Goal: Information Seeking & Learning: Check status

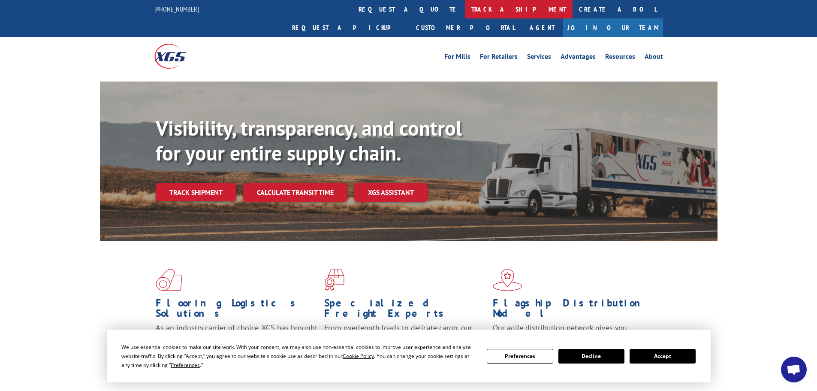
scroll to position [444, 0]
click at [465, 6] on link "track a shipment" at bounding box center [519, 9] width 108 height 18
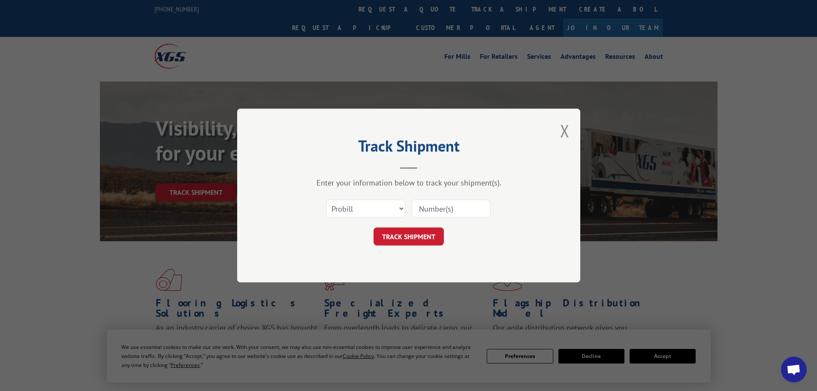
click at [427, 212] on input at bounding box center [451, 209] width 79 height 18
paste input "807614"
type input "807614"
click at [419, 236] on button "TRACK SHIPMENT" at bounding box center [409, 236] width 70 height 18
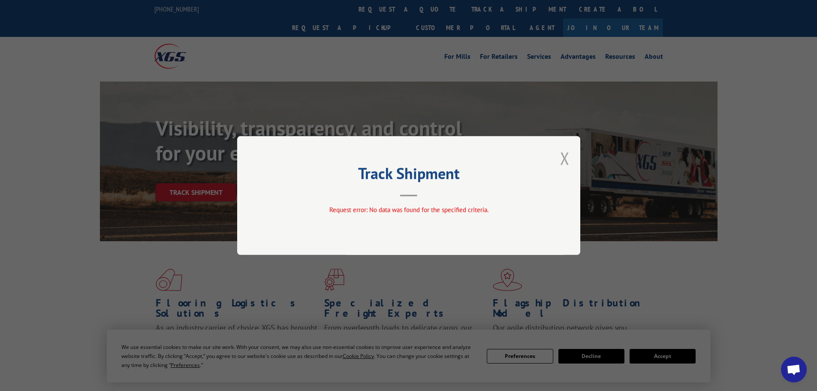
click at [568, 158] on button "Close modal" at bounding box center [564, 158] width 9 height 23
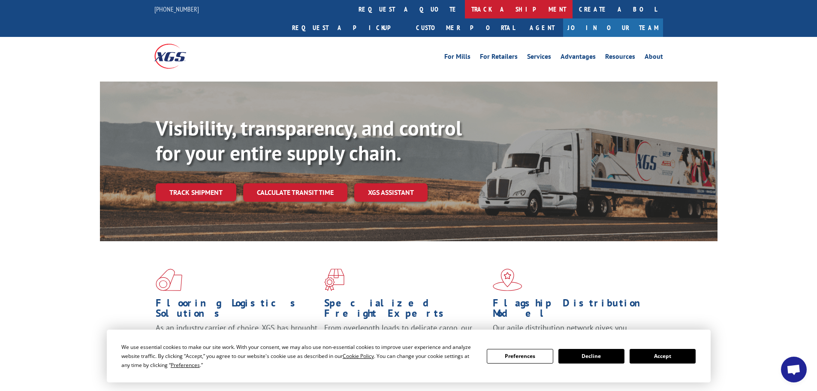
click at [465, 4] on link "track a shipment" at bounding box center [519, 9] width 108 height 18
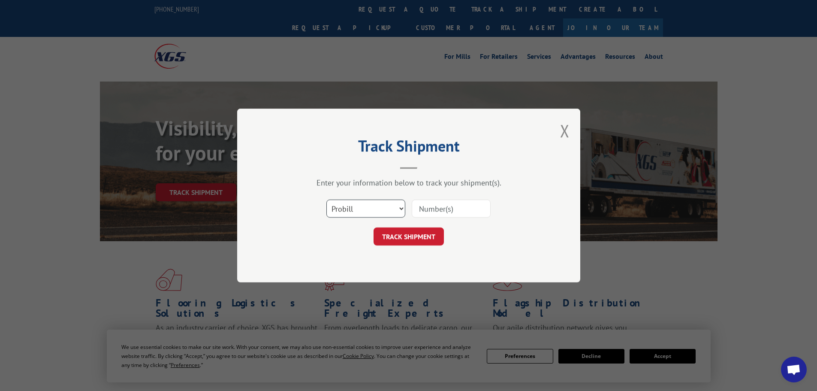
click at [381, 210] on select "Select category... Probill BOL PO" at bounding box center [366, 209] width 79 height 18
select select "bol"
click at [327, 200] on select "Select category... Probill BOL PO" at bounding box center [366, 209] width 79 height 18
click at [431, 210] on input at bounding box center [451, 209] width 79 height 18
paste input "5474797"
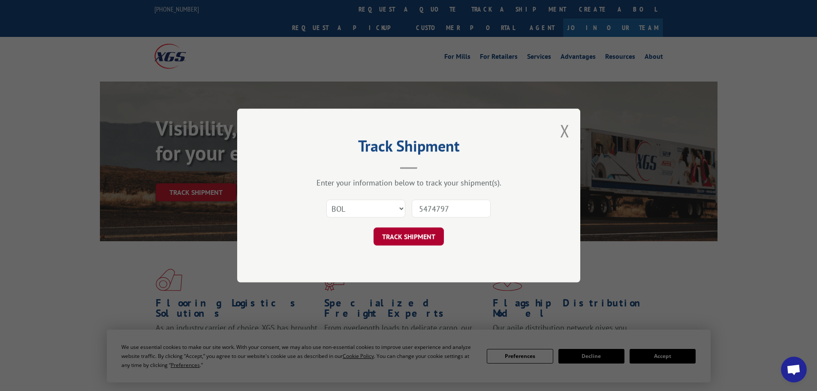
type input "5474797"
click at [408, 241] on button "TRACK SHIPMENT" at bounding box center [409, 236] width 70 height 18
